Goal: Book appointment/travel/reservation

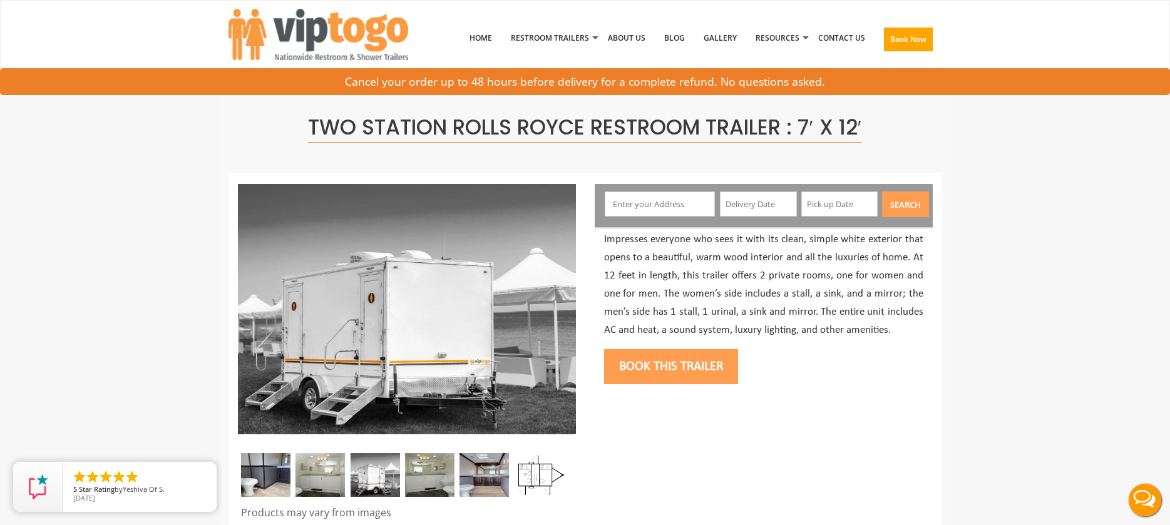
click at [617, 202] on input "text" at bounding box center [660, 204] width 110 height 25
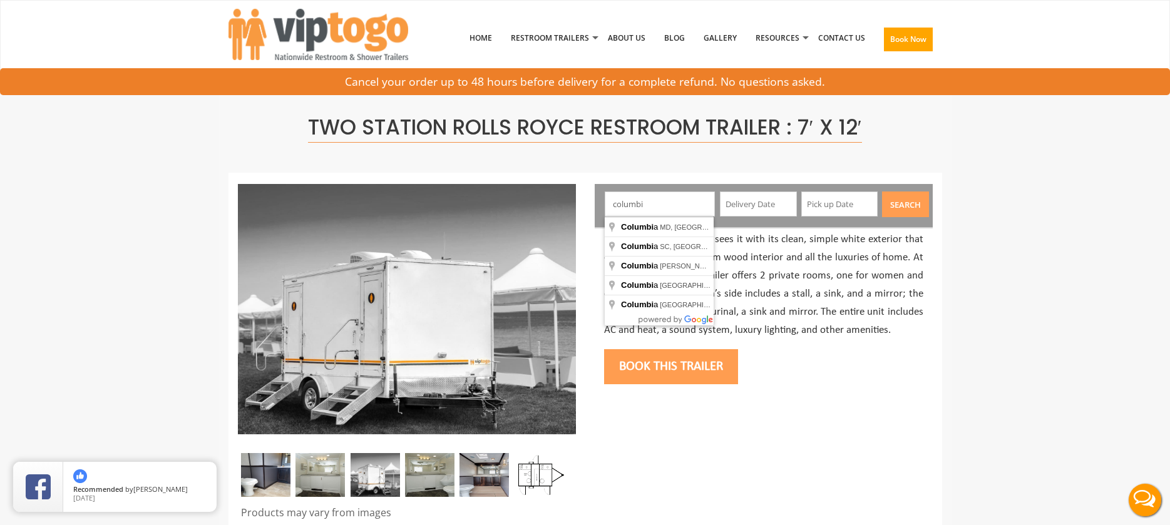
type input "[GEOGRAPHIC_DATA], [GEOGRAPHIC_DATA], [GEOGRAPHIC_DATA]"
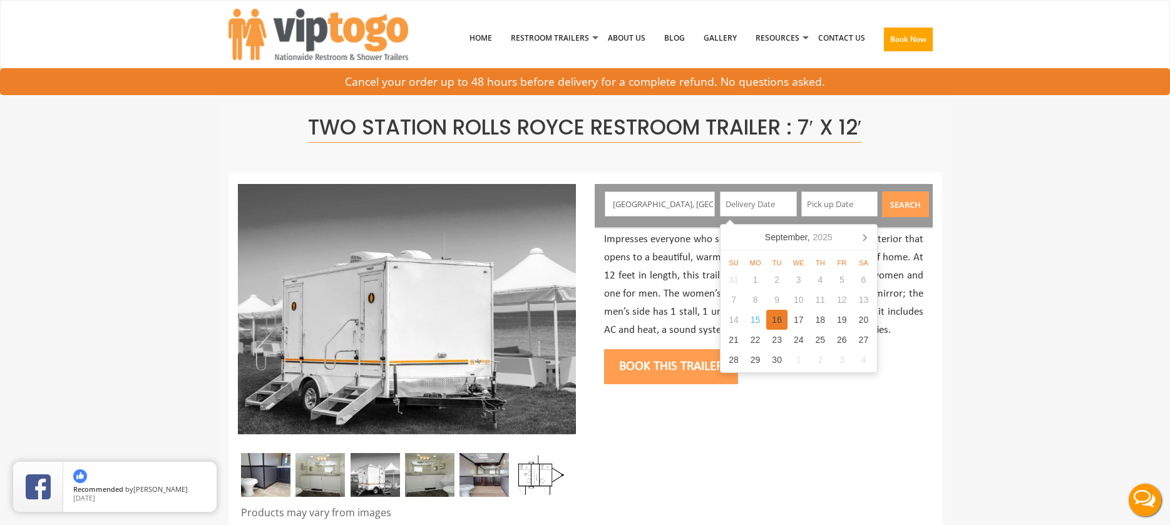
click at [780, 324] on div "16" at bounding box center [777, 320] width 22 height 20
type input "[DATE]"
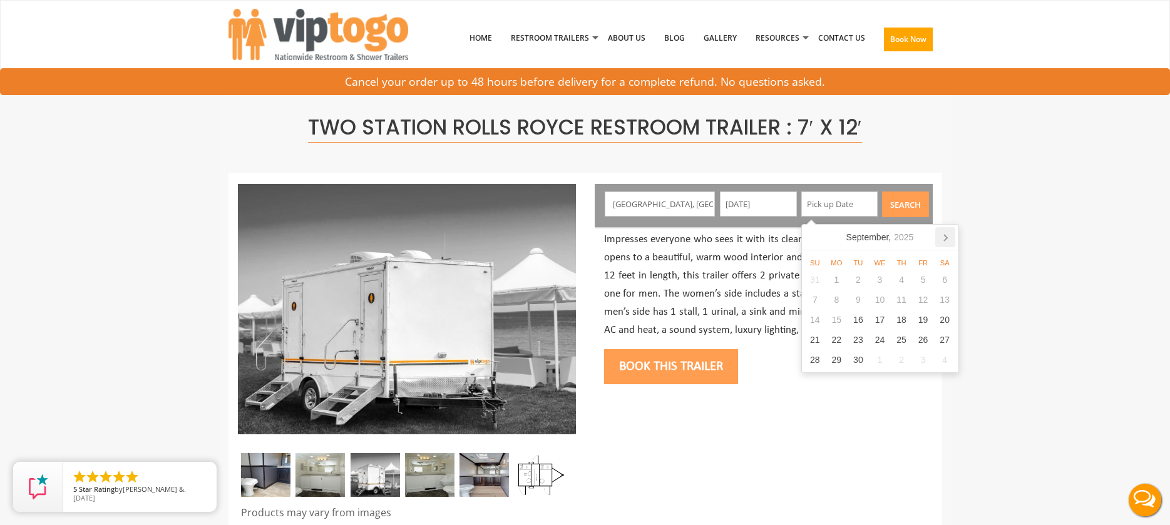
click at [950, 240] on icon at bounding box center [945, 237] width 20 height 20
drag, startPoint x: 853, startPoint y: 324, endPoint x: 897, endPoint y: 214, distance: 118.0
click at [854, 324] on div "14" at bounding box center [859, 320] width 22 height 20
type input "[DATE]"
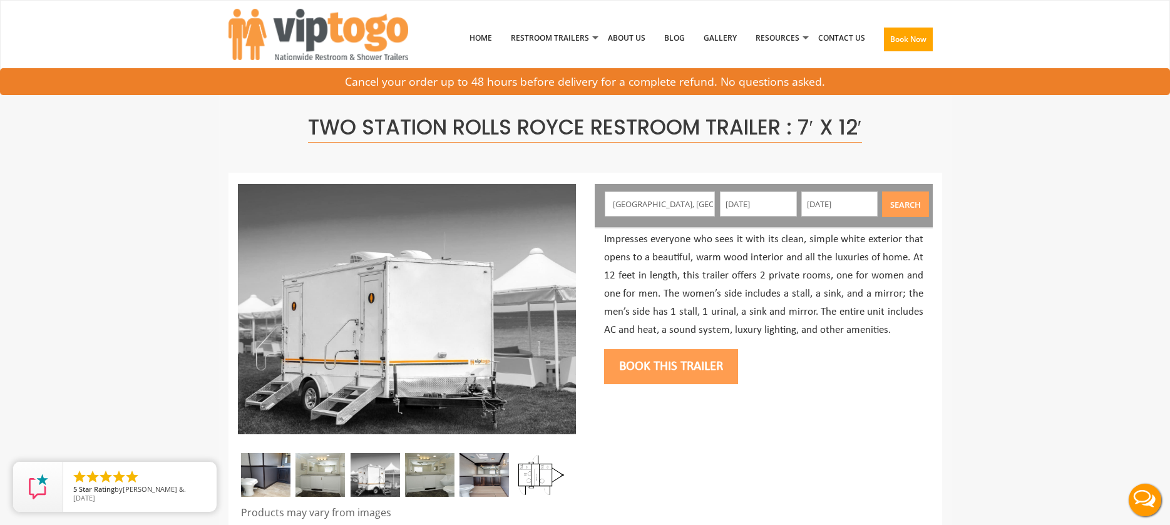
click at [903, 199] on button "Search" at bounding box center [905, 205] width 47 height 26
